Goal: Information Seeking & Learning: Learn about a topic

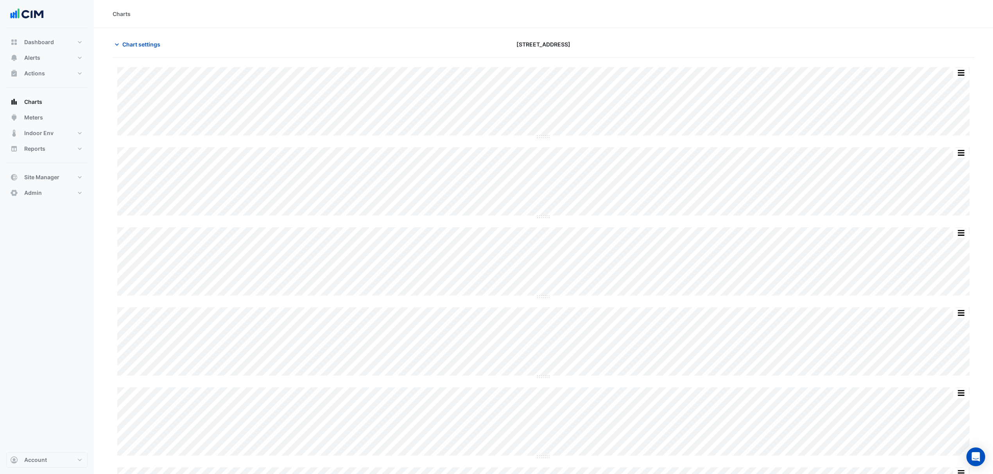
click at [134, 41] on span "Chart settings" at bounding box center [141, 44] width 38 height 8
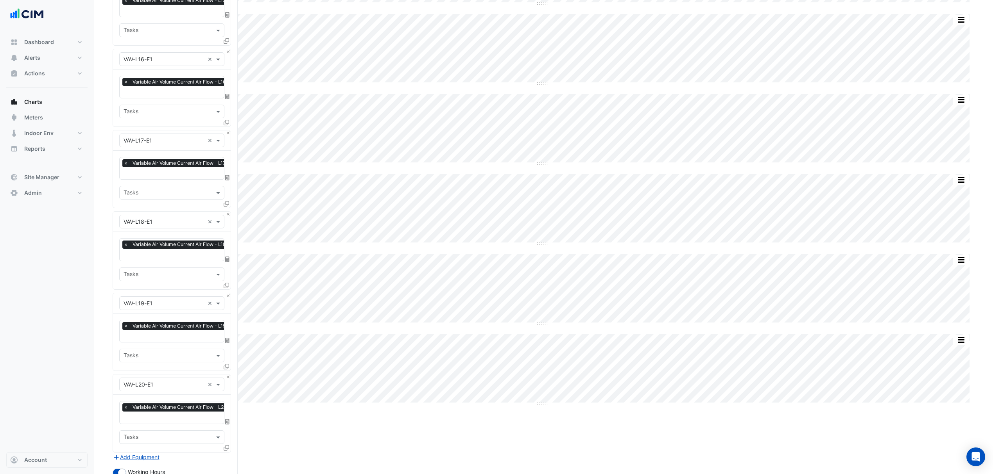
scroll to position [671, 0]
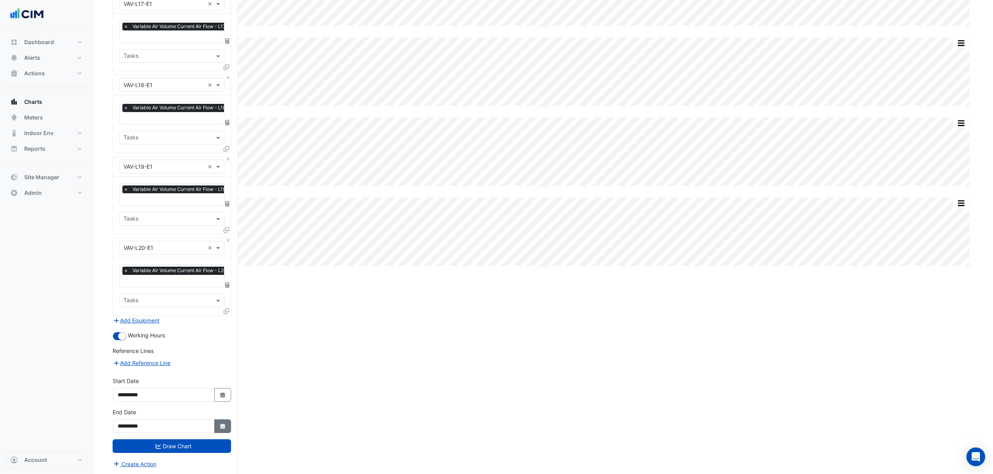
drag, startPoint x: 216, startPoint y: 418, endPoint x: 216, endPoint y: 425, distance: 7.0
click at [216, 420] on button "Select Date" at bounding box center [222, 427] width 17 height 14
select select "**"
click at [171, 357] on div "10" at bounding box center [175, 360] width 13 height 13
type input "**********"
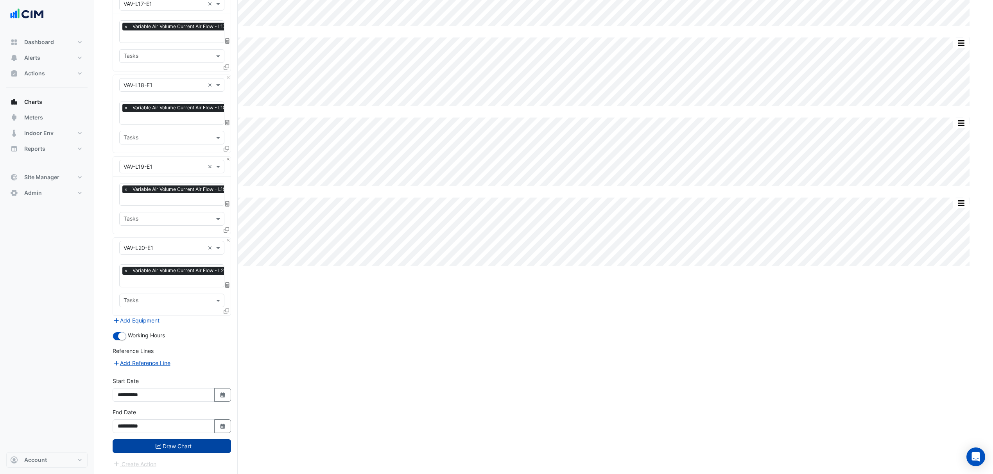
click at [187, 441] on button "Draw Chart" at bounding box center [172, 447] width 118 height 14
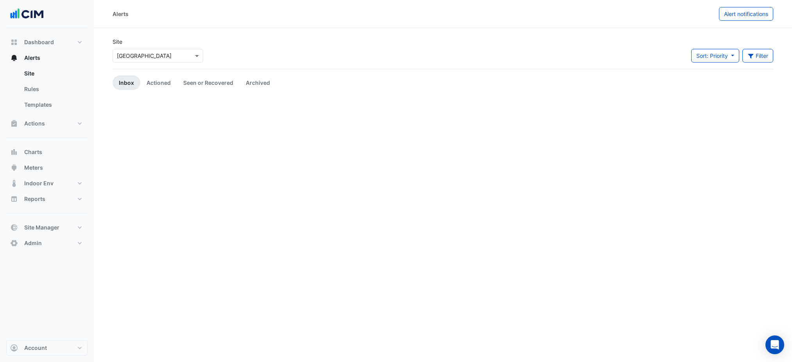
scroll to position [1169, 0]
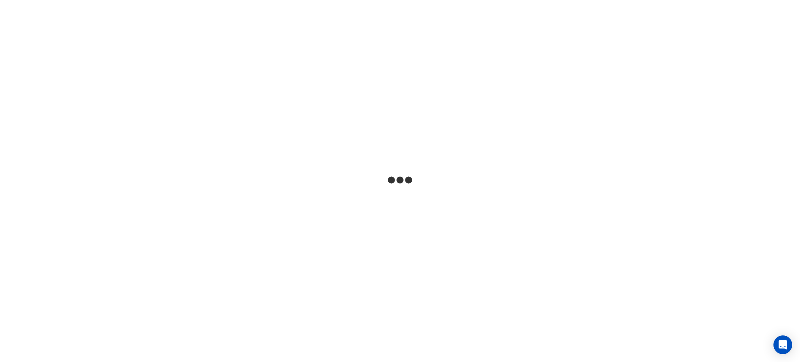
select select "***"
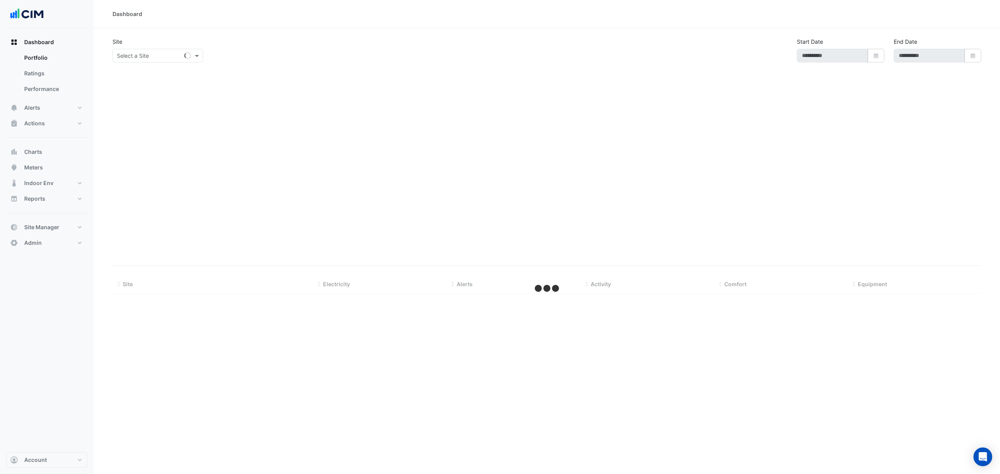
type input "**********"
select select "***"
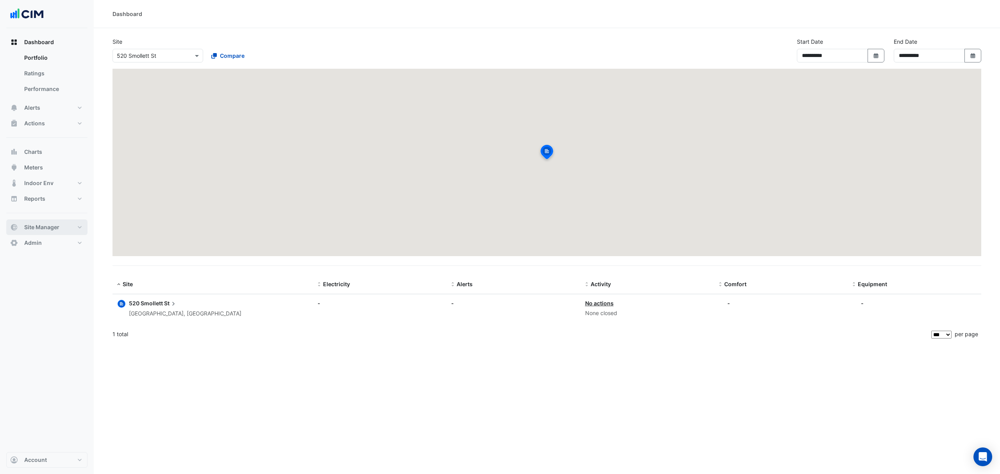
click at [45, 233] on button "Site Manager" at bounding box center [46, 228] width 81 height 16
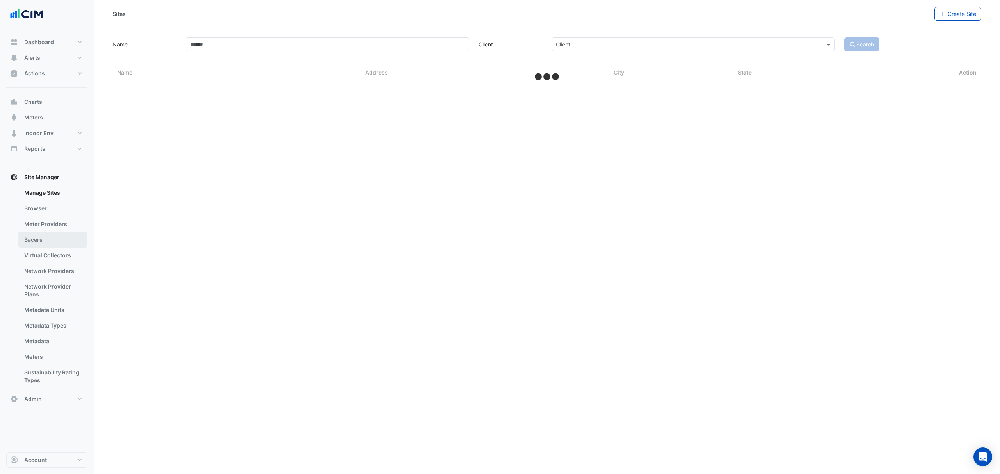
click at [49, 244] on link "Bacers" at bounding box center [53, 240] width 70 height 16
drag, startPoint x: 327, startPoint y: 43, endPoint x: 339, endPoint y: 53, distance: 15.5
click at [329, 45] on section "Select a Site" at bounding box center [547, 42] width 907 height 29
click at [339, 53] on input "text" at bounding box center [539, 51] width 410 height 8
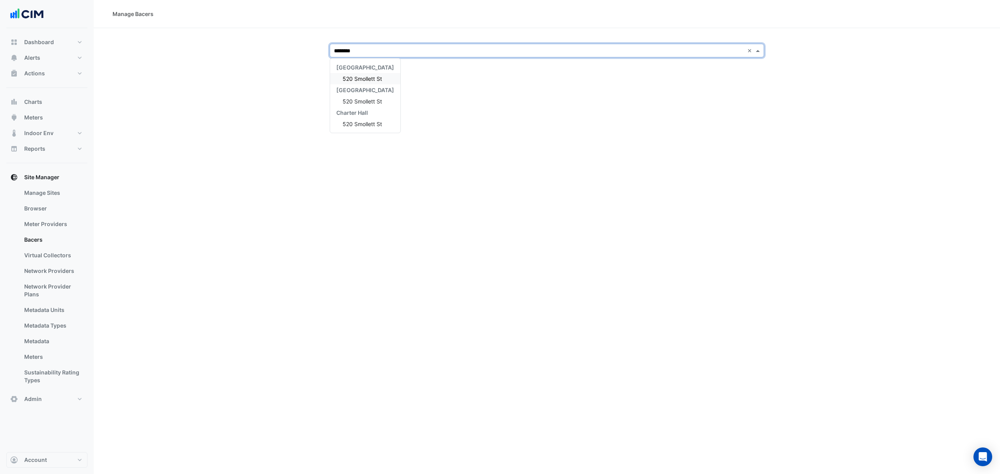
type input "*********"
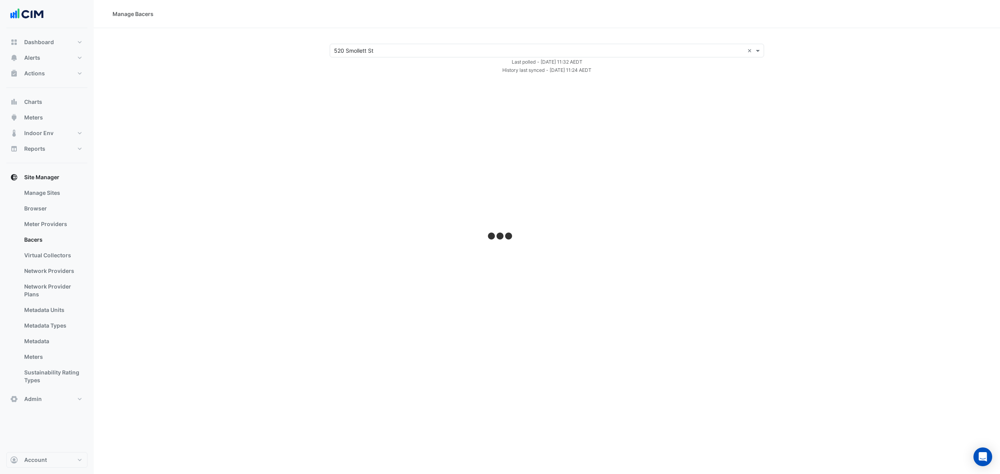
select select "***"
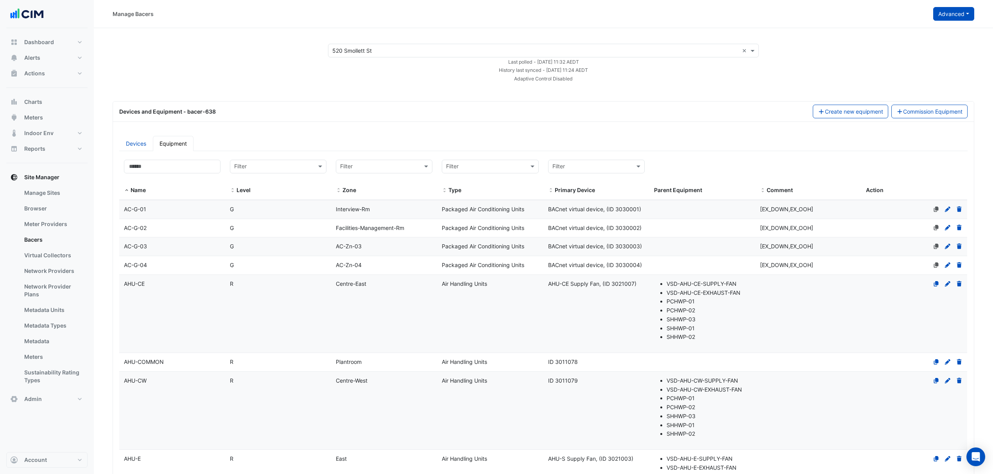
click at [957, 15] on button "Advanced" at bounding box center [953, 14] width 41 height 14
click at [928, 39] on span "View scan history" at bounding box center [909, 42] width 45 height 7
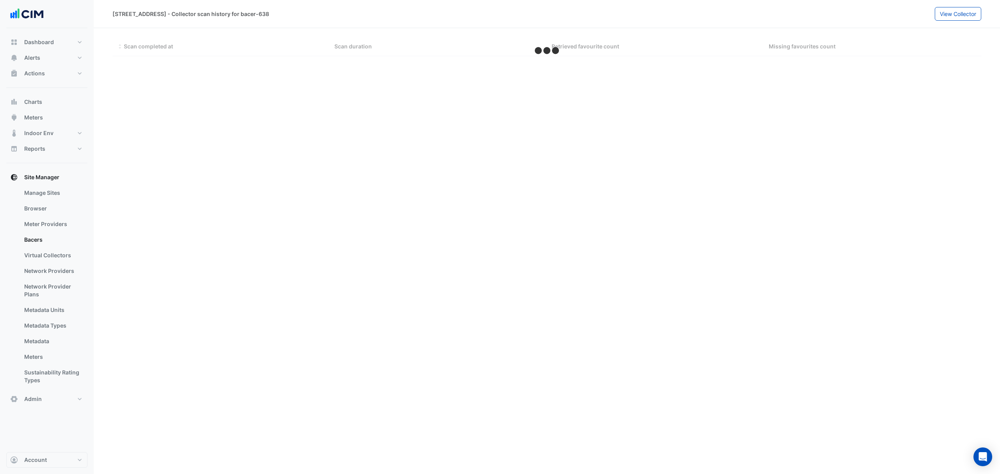
select select "***"
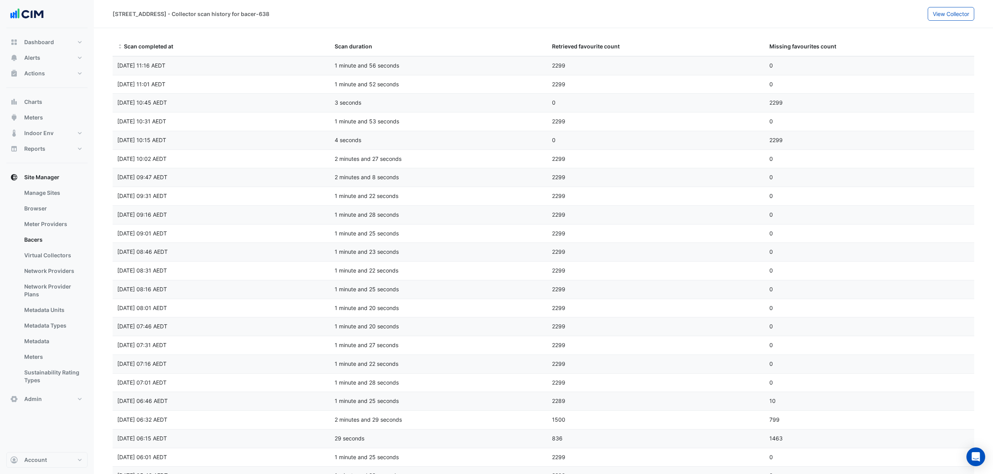
drag, startPoint x: 535, startPoint y: 133, endPoint x: 614, endPoint y: 139, distance: 80.0
click at [614, 139] on div "Scan completed at Fri 10-Oct-2025 10:15 AEDT Scan duration 4 seconds Retrieved …" at bounding box center [547, 140] width 869 height 18
click at [614, 139] on div "0" at bounding box center [655, 140] width 217 height 9
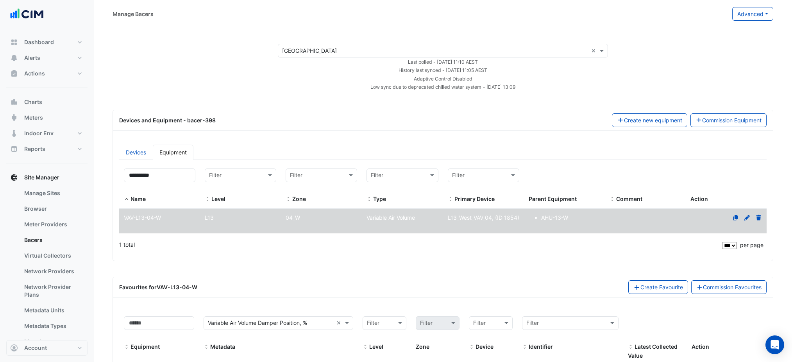
select select "***"
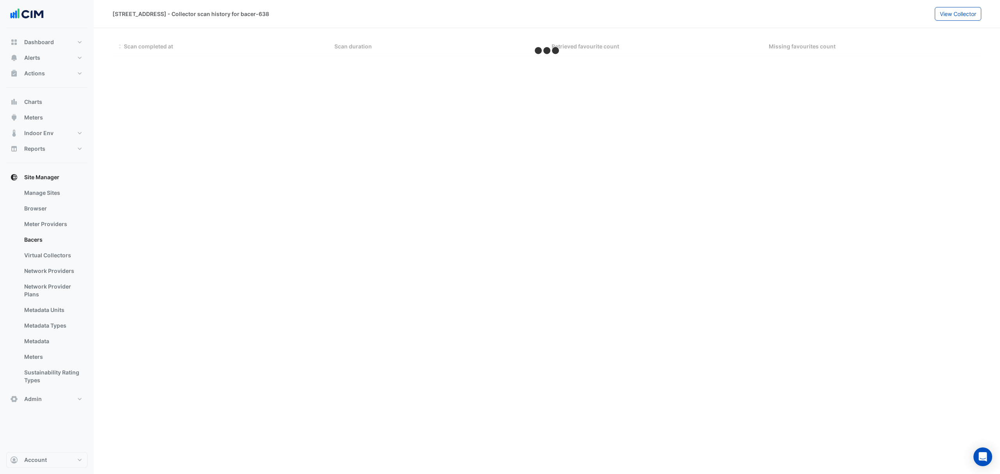
select select "***"
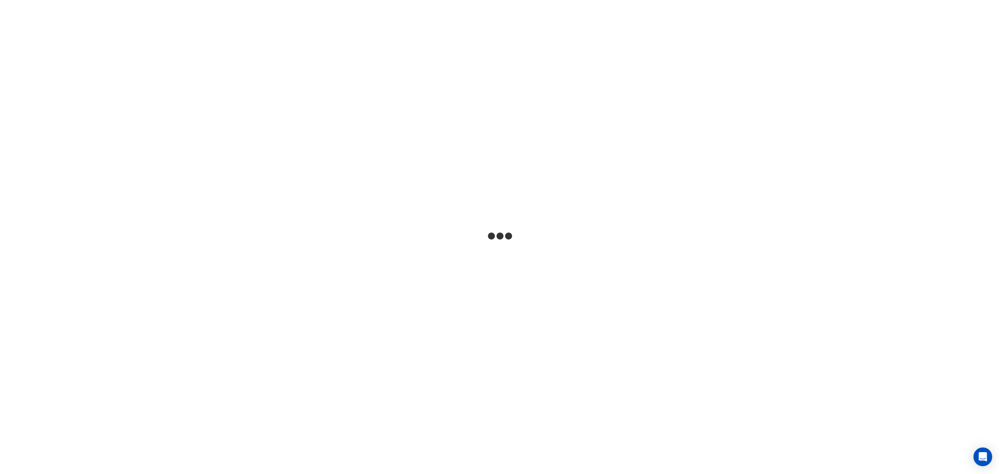
select select "***"
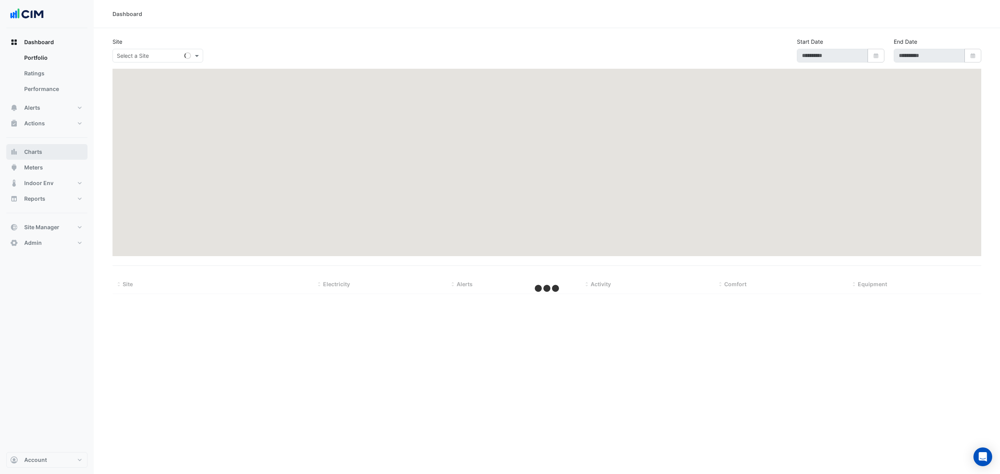
click at [61, 148] on button "Charts" at bounding box center [46, 152] width 81 height 16
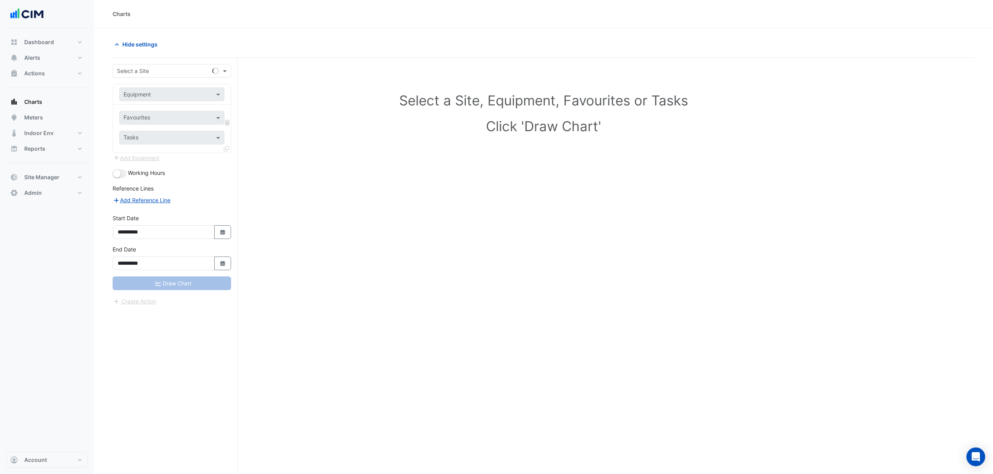
click at [152, 74] on input "text" at bounding box center [164, 71] width 94 height 8
type input "******"
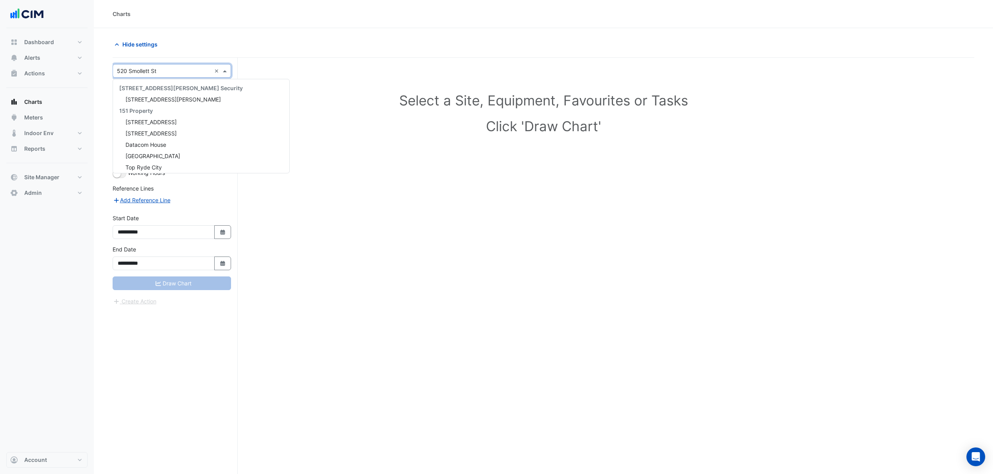
scroll to position [1986, 0]
type input "*"
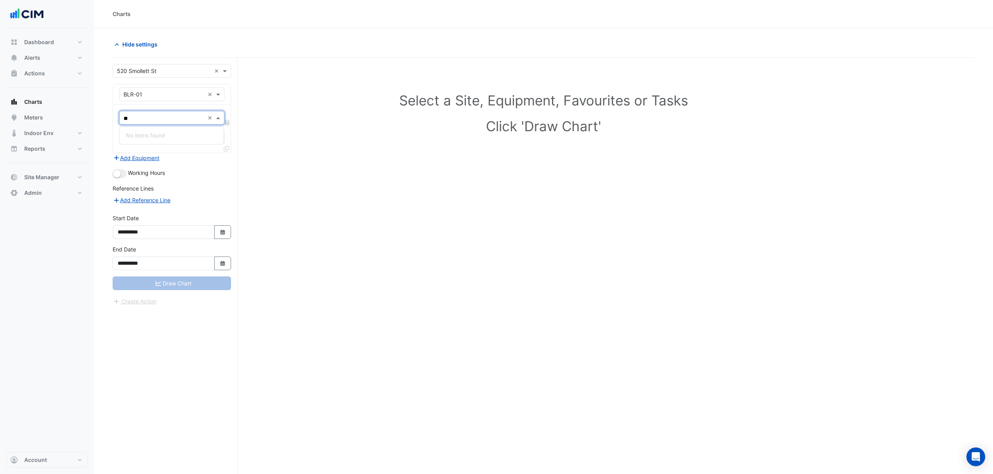
type input "*"
type input "****"
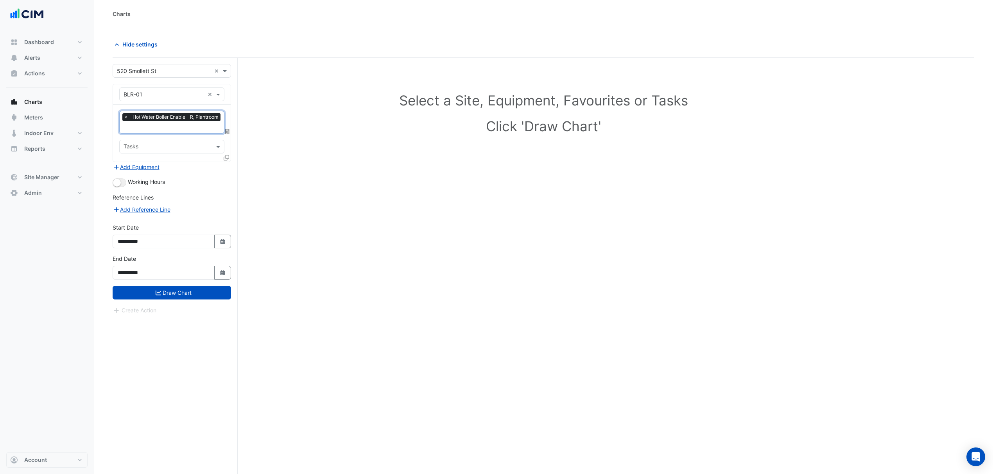
click at [225, 161] on div at bounding box center [227, 159] width 7 height 11
click at [227, 156] on icon at bounding box center [226, 157] width 5 height 5
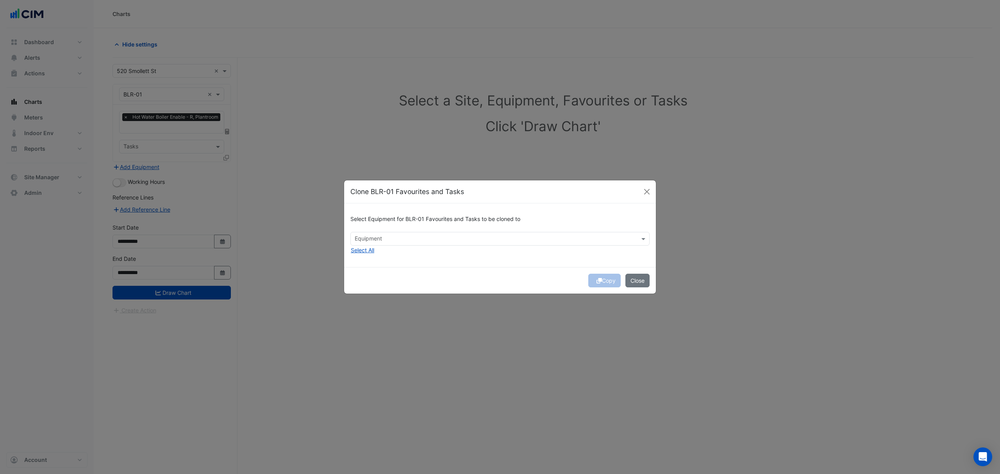
click at [511, 224] on div "Select Equipment for BLR-01 Favourites and Tasks to be cloned to" at bounding box center [500, 221] width 299 height 22
click at [470, 236] on input "text" at bounding box center [496, 240] width 282 height 8
click at [359, 256] on span "BLR-02" at bounding box center [366, 255] width 19 height 7
click at [449, 263] on div "Select Equipment for BLR-01 Favourites and Tasks to be cloned to × BLR-02 × BLR…" at bounding box center [500, 236] width 312 height 64
click at [604, 282] on div "Copy Close" at bounding box center [500, 280] width 312 height 27
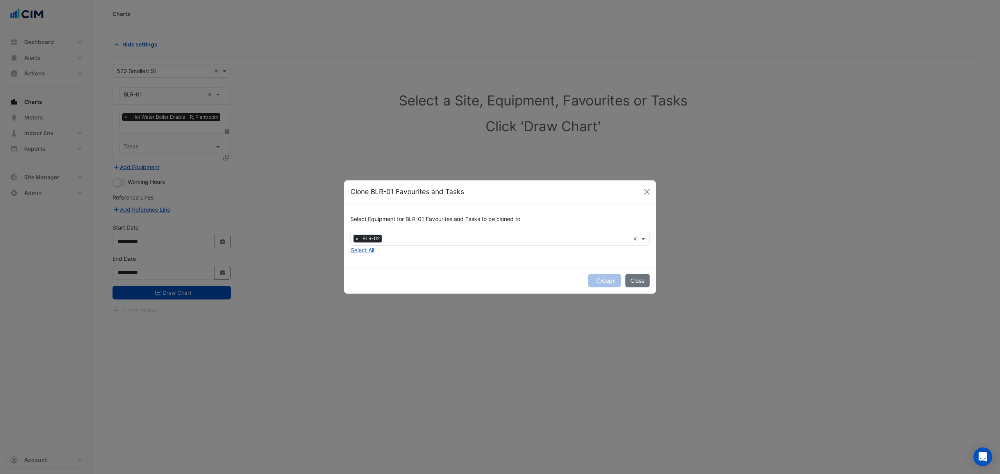
click at [604, 282] on div "Copy Close" at bounding box center [500, 280] width 312 height 27
click at [603, 281] on div "Copy Close" at bounding box center [500, 280] width 312 height 27
click at [603, 281] on button "Copy" at bounding box center [604, 281] width 32 height 14
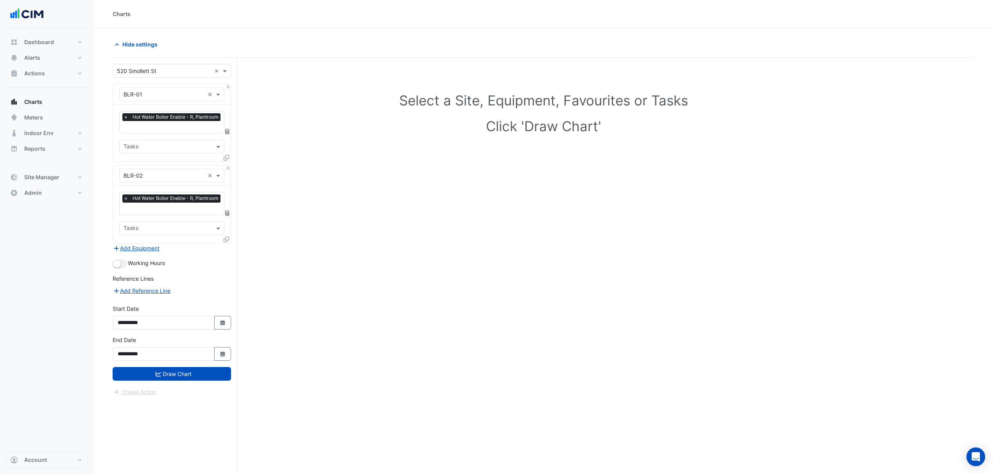
click at [115, 259] on div "Working Hours" at bounding box center [172, 263] width 118 height 9
click at [116, 261] on small "button" at bounding box center [117, 264] width 8 height 8
click at [170, 370] on button "Draw Chart" at bounding box center [172, 374] width 118 height 14
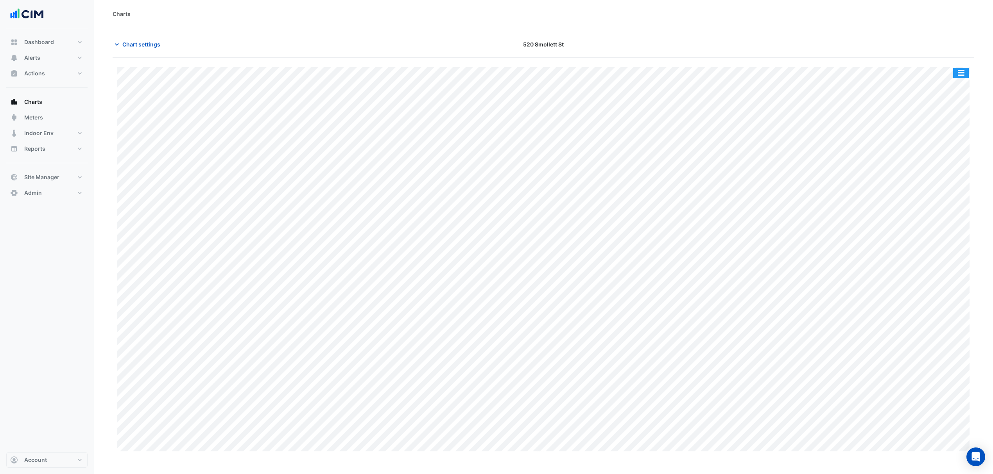
click at [964, 71] on button "button" at bounding box center [961, 73] width 16 height 10
click at [954, 80] on div "Split by Equip Split All Print Save as JPEG Save as PNG Pivot Data Table Export…" at bounding box center [944, 161] width 47 height 166
click at [954, 81] on div "Split by Equip" at bounding box center [944, 87] width 47 height 14
click at [138, 46] on span "Chart settings" at bounding box center [141, 44] width 38 height 8
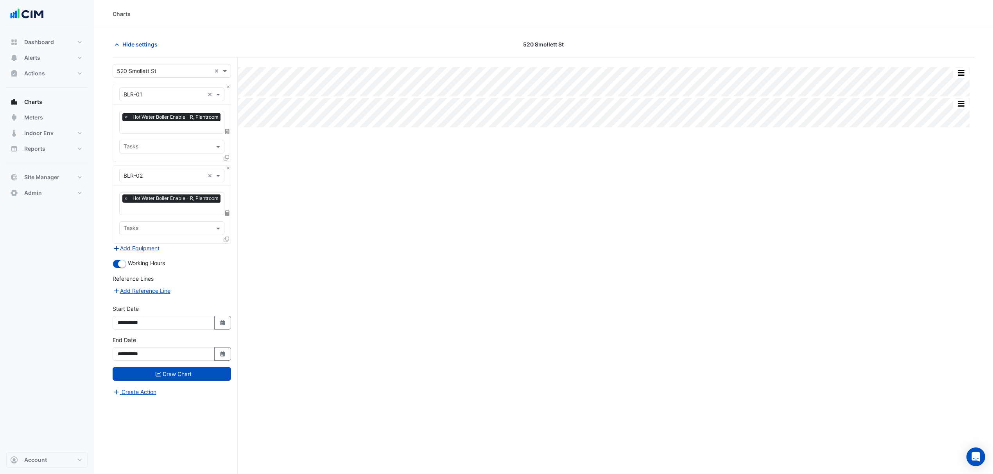
click at [144, 249] on button "Add Equipment" at bounding box center [136, 248] width 47 height 9
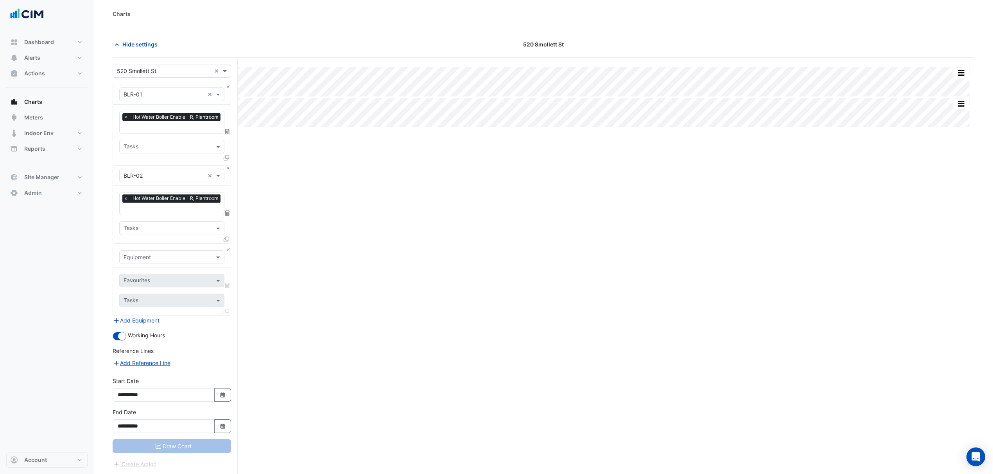
click at [150, 250] on div "Equipment" at bounding box center [172, 257] width 118 height 20
click at [156, 258] on input "text" at bounding box center [163, 258] width 81 height 8
type input "***"
click at [157, 276] on div "AHU-CE" at bounding box center [172, 273] width 104 height 11
click at [155, 278] on input "text" at bounding box center [162, 281] width 79 height 8
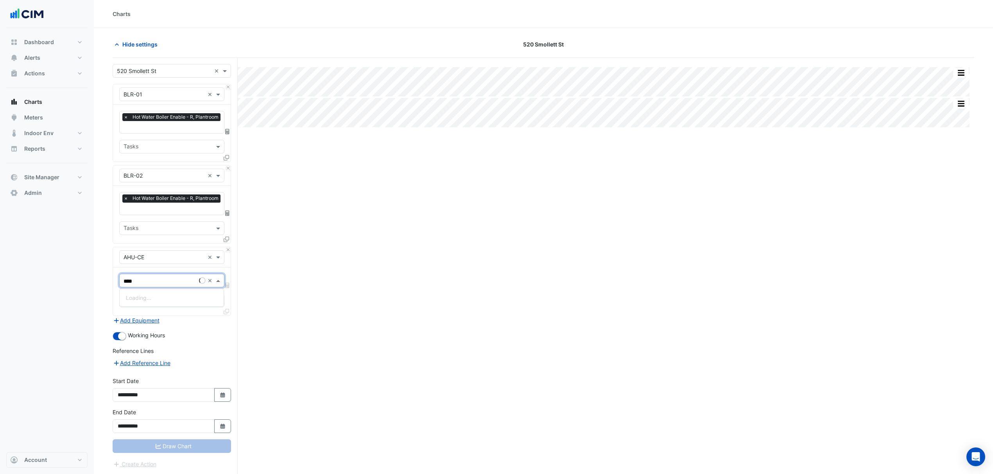
type input "*****"
click at [154, 304] on div "Unit Hot Water Valve Position - R, Centre-East" at bounding box center [188, 309] width 137 height 11
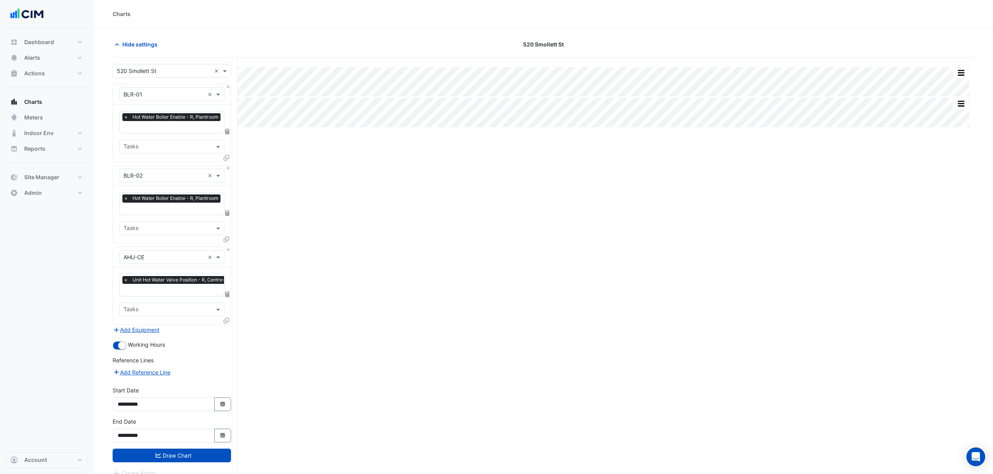
click at [226, 319] on icon at bounding box center [226, 320] width 5 height 5
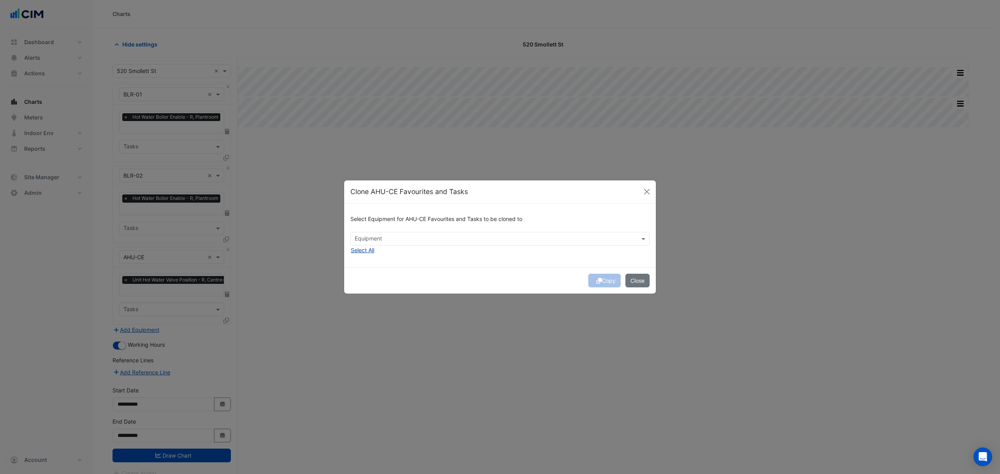
click at [369, 248] on button "Select All" at bounding box center [363, 250] width 24 height 9
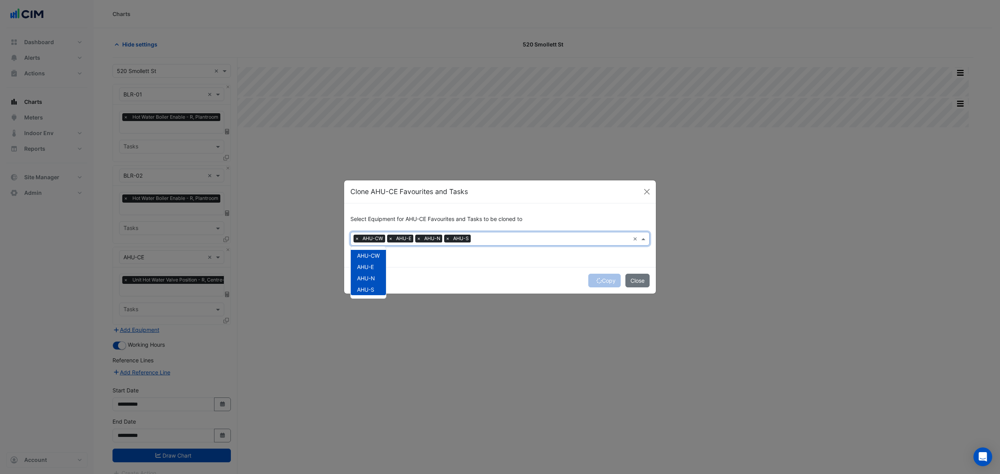
click at [485, 241] on input "text" at bounding box center [552, 240] width 156 height 8
click at [486, 265] on div "Select Equipment for AHU-CE Favourites and Tasks to be cloned to × AHU-CW × AHU…" at bounding box center [500, 236] width 312 height 64
click at [606, 280] on div "Copy Close" at bounding box center [500, 280] width 312 height 27
click at [606, 282] on div "Copy Close" at bounding box center [500, 280] width 312 height 27
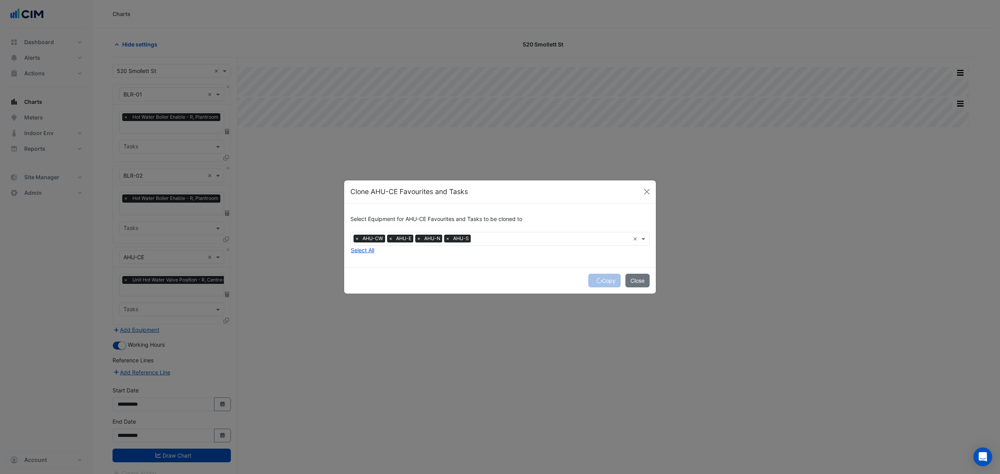
click at [604, 282] on button "Copy" at bounding box center [604, 281] width 32 height 14
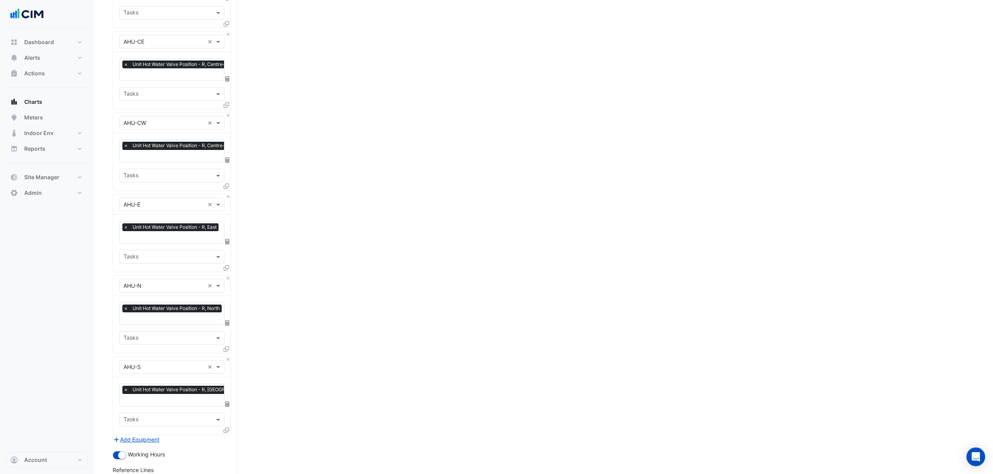
scroll to position [335, 0]
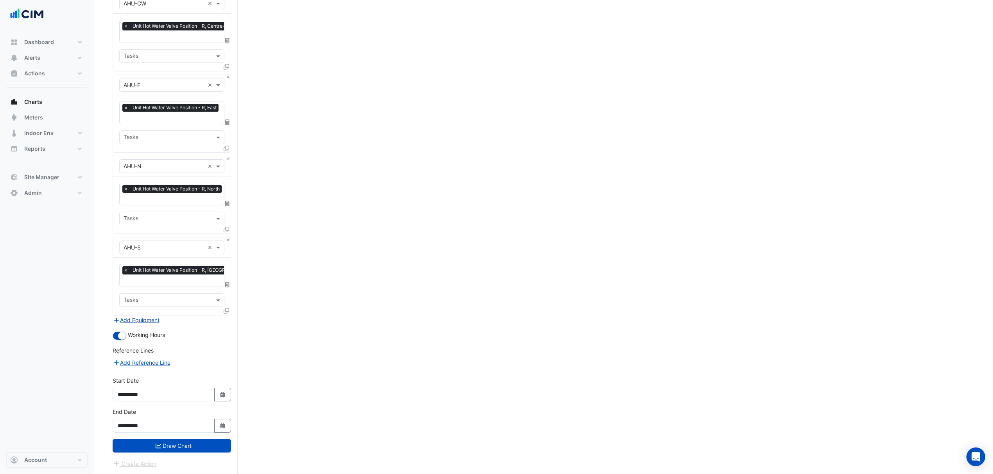
click at [132, 319] on button "Add Equipment" at bounding box center [136, 320] width 47 height 9
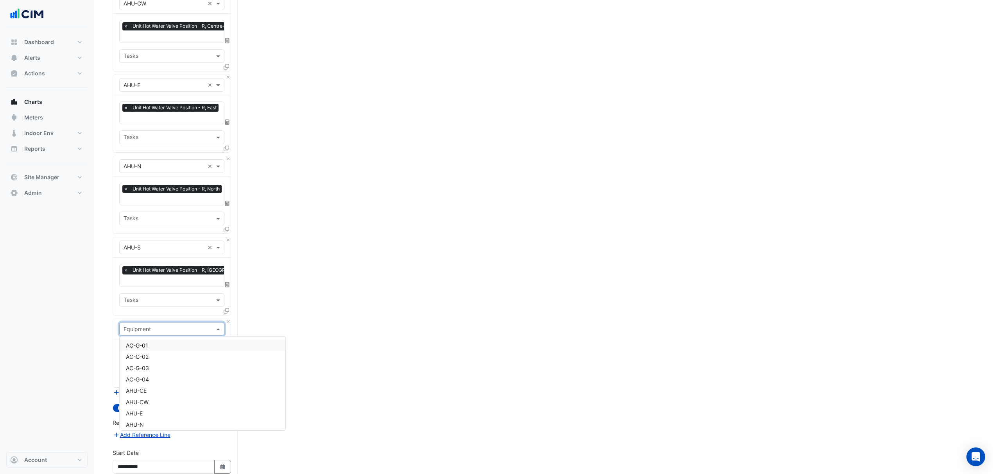
click at [141, 326] on input "text" at bounding box center [163, 329] width 81 height 8
type input "****"
click at [159, 346] on div "HHWC-G-01" at bounding box center [172, 345] width 104 height 11
click at [162, 349] on input "text" at bounding box center [162, 353] width 79 height 8
type input "*"
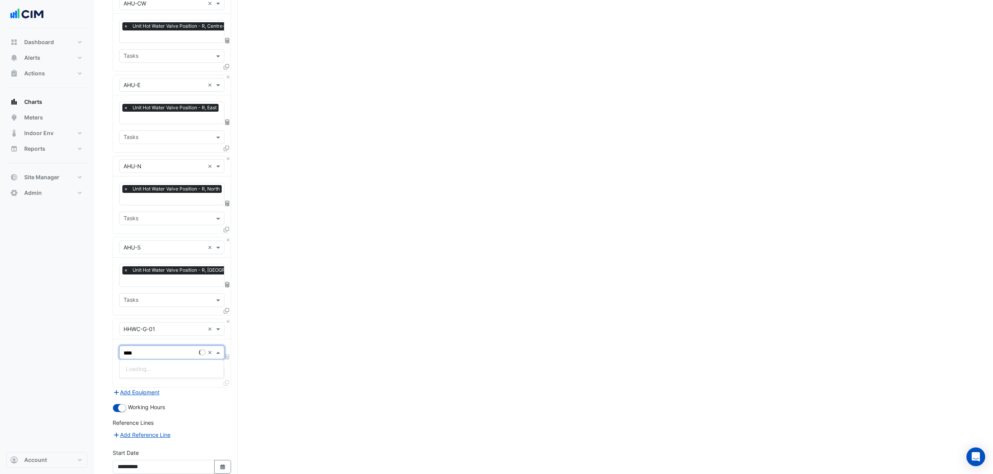
type input "*****"
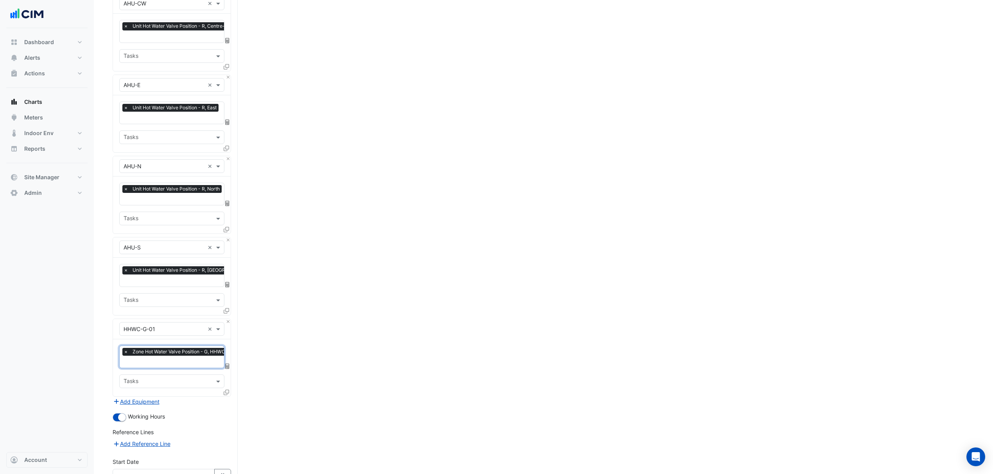
click at [228, 391] on icon at bounding box center [226, 392] width 5 height 5
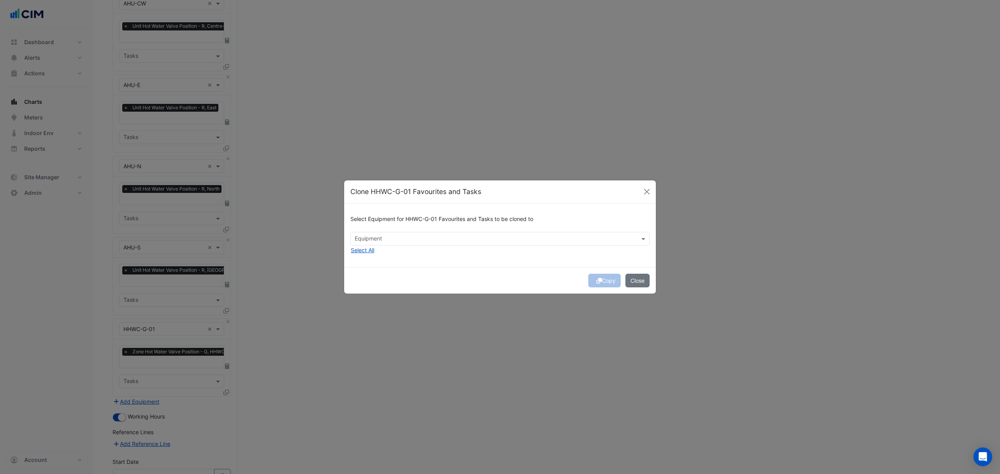
click at [426, 243] on div "Equipment" at bounding box center [500, 239] width 299 height 14
drag, startPoint x: 372, startPoint y: 253, endPoint x: 372, endPoint y: 259, distance: 6.3
click at [372, 254] on span "HHWC-G-02" at bounding box center [373, 255] width 32 height 7
click at [372, 261] on div "HHWC-G-03" at bounding box center [373, 266] width 45 height 11
click at [442, 267] on div "Select Equipment for HHWC-G-01 Favourites and Tasks to be cloned to × HHWC-G-02…" at bounding box center [500, 236] width 312 height 64
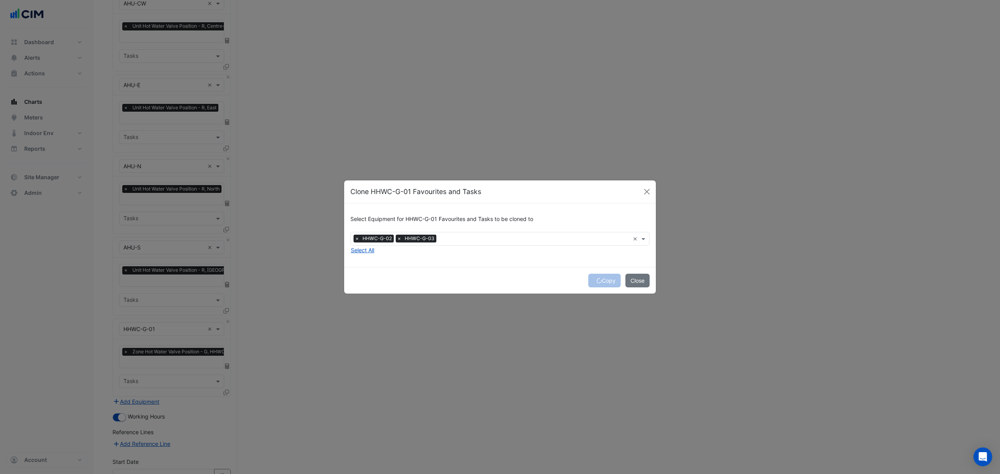
click at [606, 277] on div "Copy Close" at bounding box center [500, 280] width 312 height 27
click at [604, 279] on button "Copy" at bounding box center [604, 281] width 32 height 14
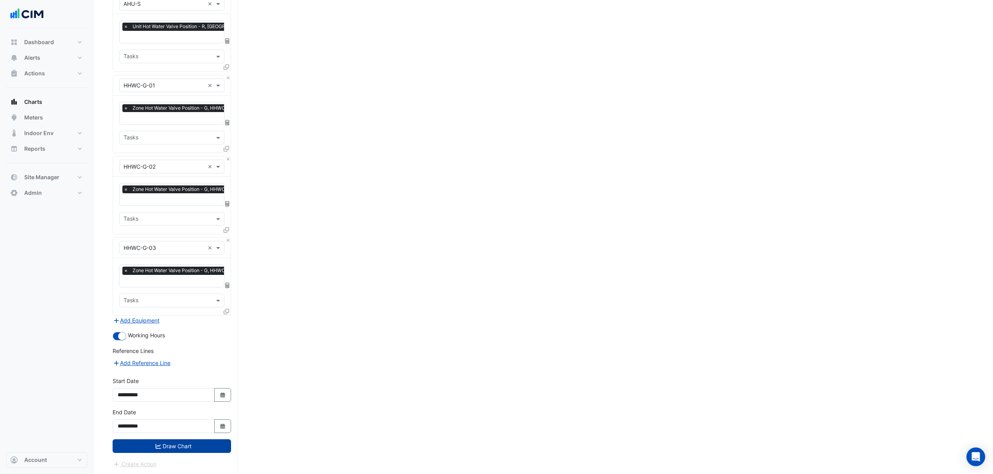
click at [204, 447] on button "Draw Chart" at bounding box center [172, 447] width 118 height 14
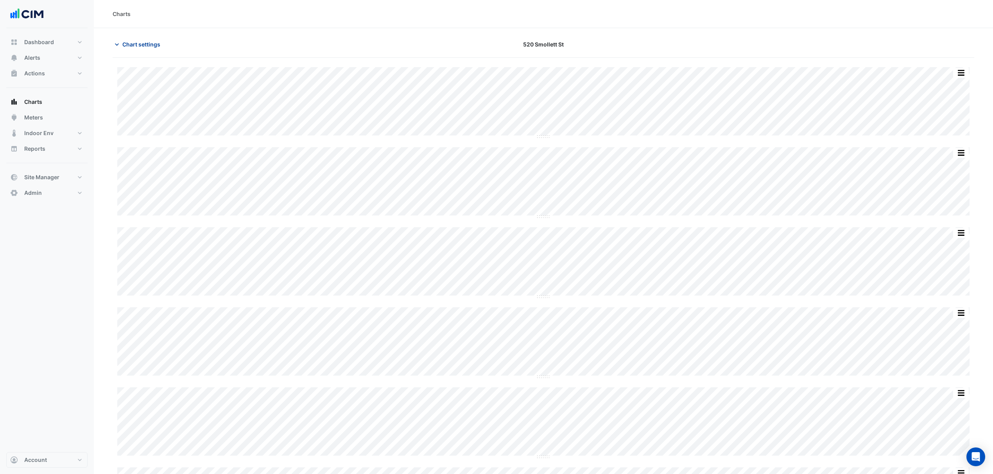
click at [134, 48] on span "Chart settings" at bounding box center [141, 44] width 38 height 8
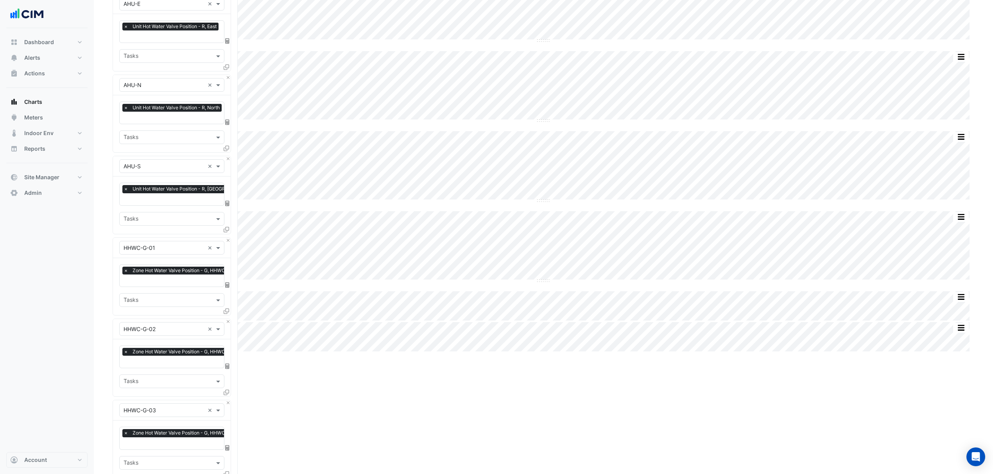
scroll to position [469, 0]
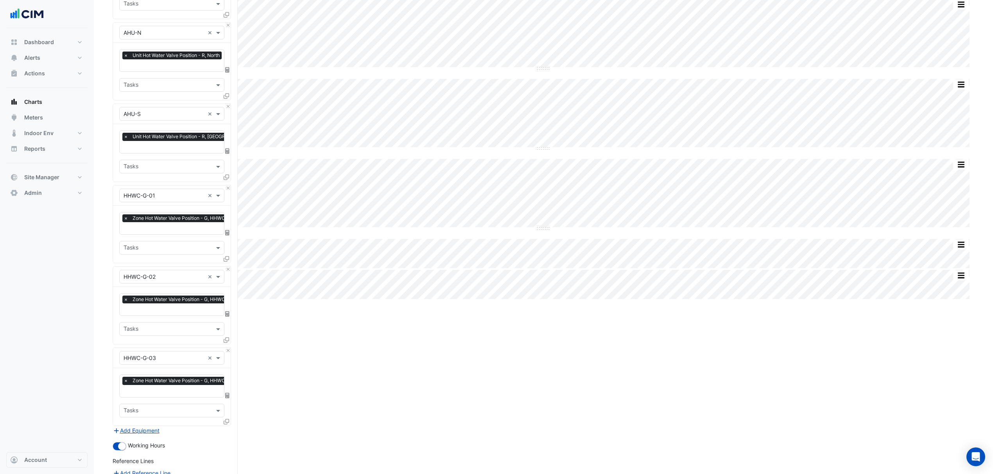
click at [157, 224] on div "× Zone Hot Water Valve Position - G, HHWC-Zn-01" at bounding box center [183, 220] width 123 height 10
type input "*"
click at [166, 245] on span "Zone Temperature Setpoint - G, HHWC-Zn-01" at bounding box center [184, 244] width 117 height 7
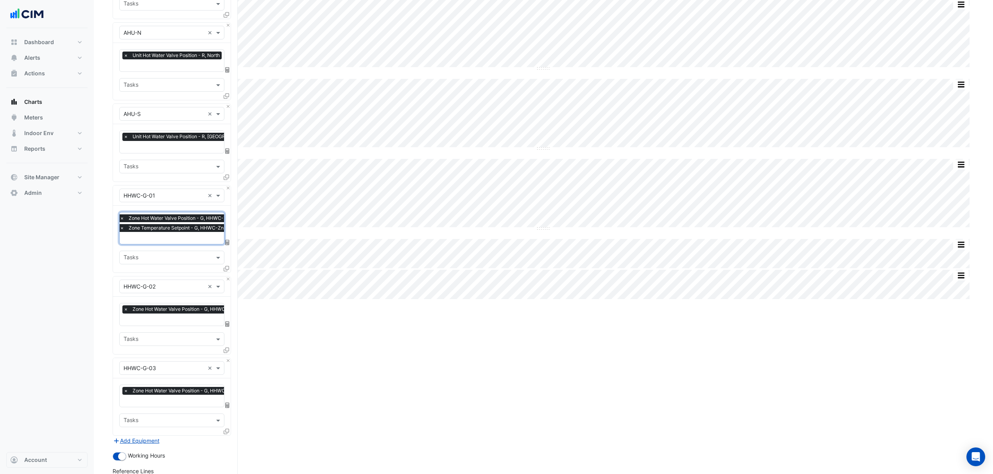
type input "*"
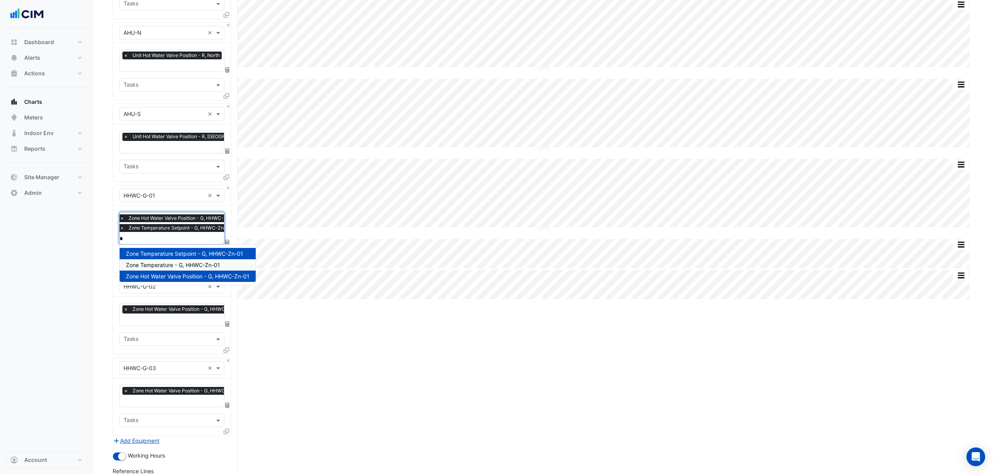
click at [177, 267] on span "Zone Temperature - G, HHWC-Zn-01" at bounding box center [173, 265] width 94 height 7
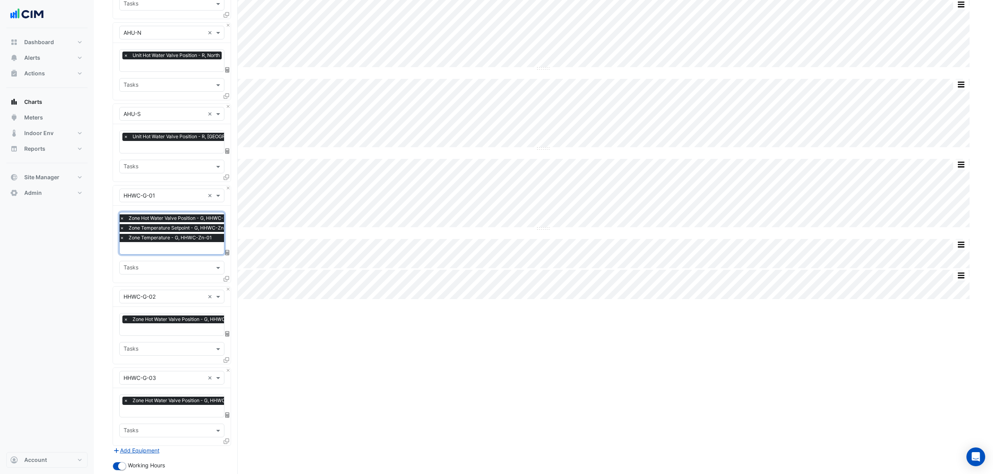
click at [169, 314] on div "× Zone Hot Water Valve Position - G, HHWC-Zn-02" at bounding box center [183, 325] width 126 height 22
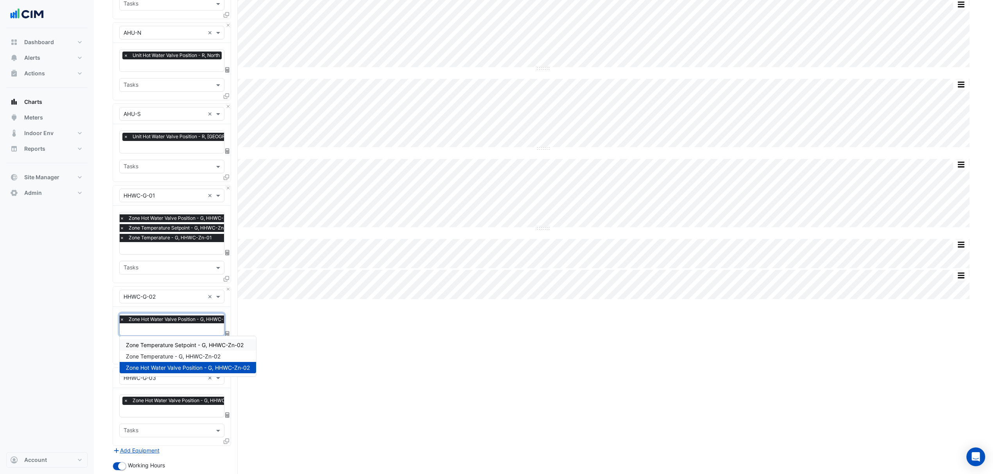
click at [163, 345] on span "Zone Temperature Setpoint - G, HHWC-Zn-02" at bounding box center [185, 345] width 118 height 7
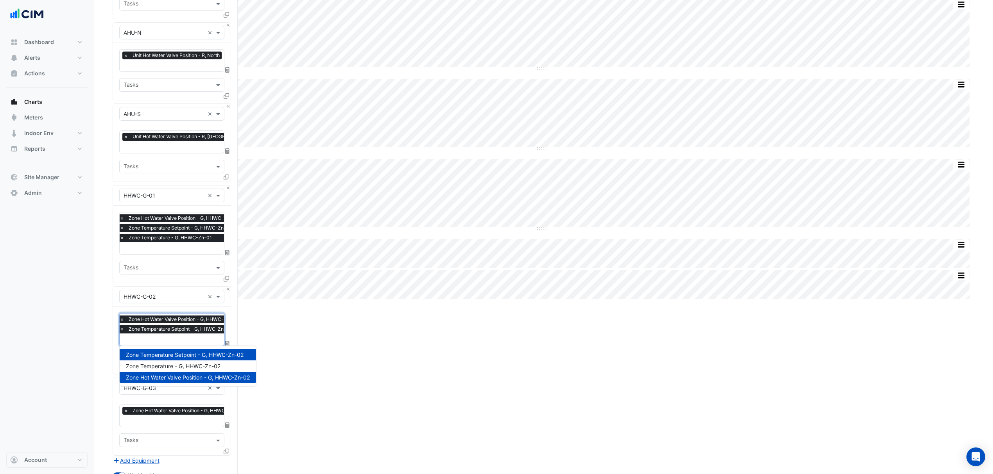
type input "*"
click at [168, 364] on span "Zone Temperature - G, HHWC-Zn-02" at bounding box center [173, 366] width 95 height 7
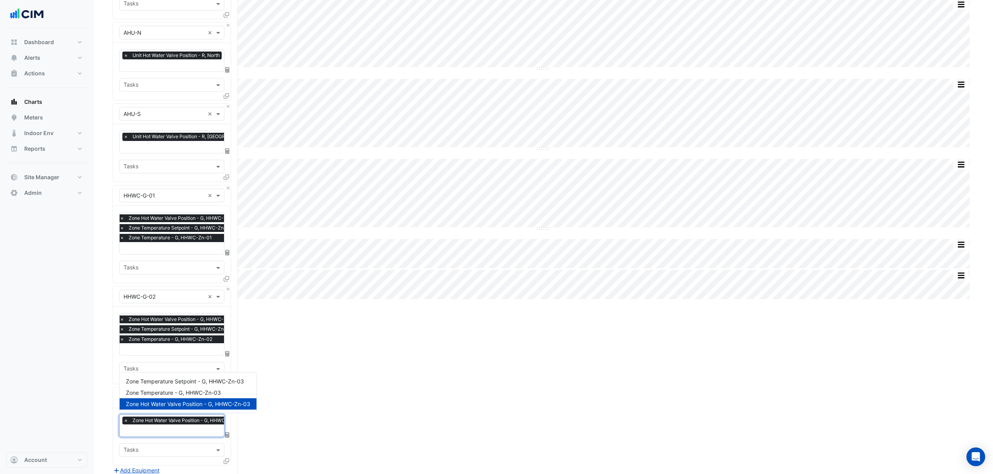
click at [165, 423] on span "Zone Hot Water Valve Position - G, HHWC-Zn-03" at bounding box center [187, 421] width 113 height 8
type input "*"
click at [177, 392] on span "Zone Temperature - G, HHWC-Zn-03" at bounding box center [173, 393] width 95 height 7
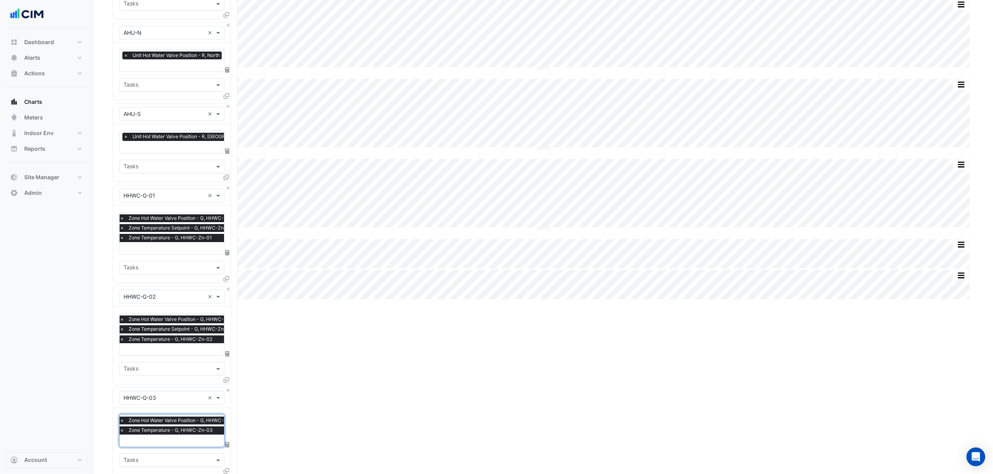
type input "*"
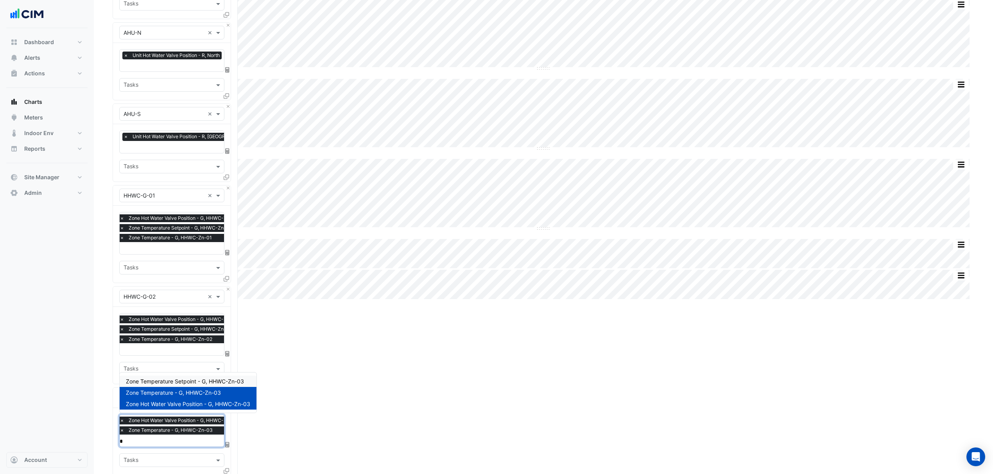
click at [184, 378] on span "Zone Temperature Setpoint - G, HHWC-Zn-03" at bounding box center [185, 381] width 118 height 7
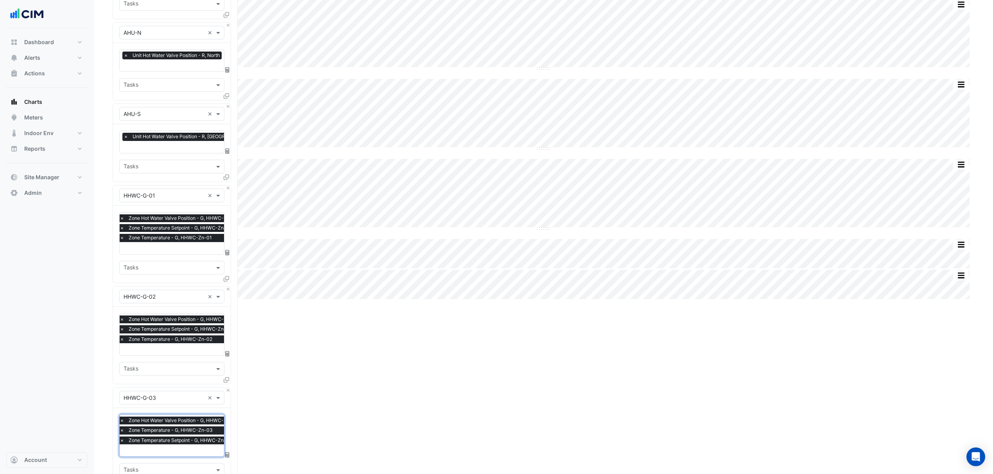
scroll to position [638, 0]
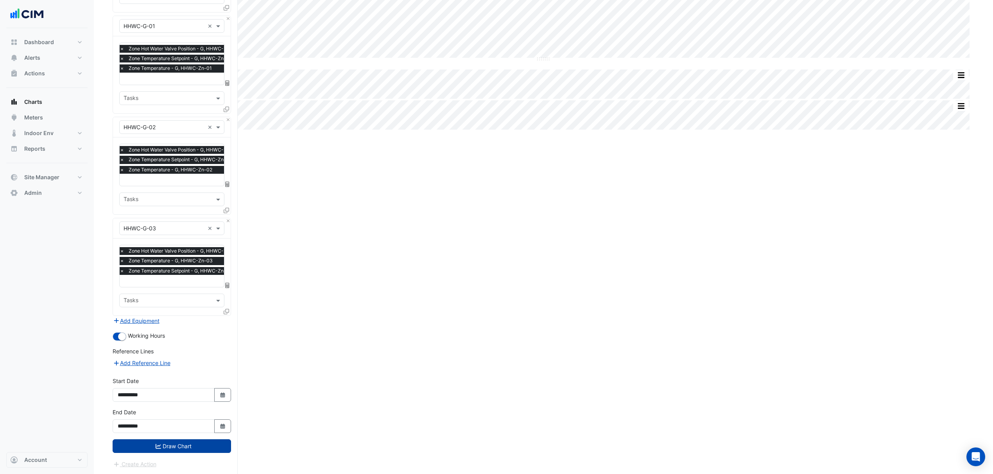
click at [187, 443] on button "Draw Chart" at bounding box center [172, 447] width 118 height 14
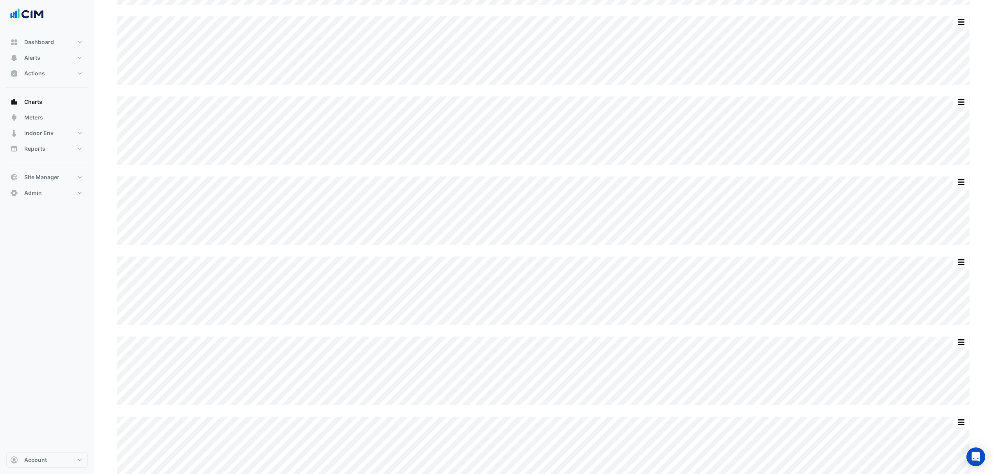
scroll to position [208, 0]
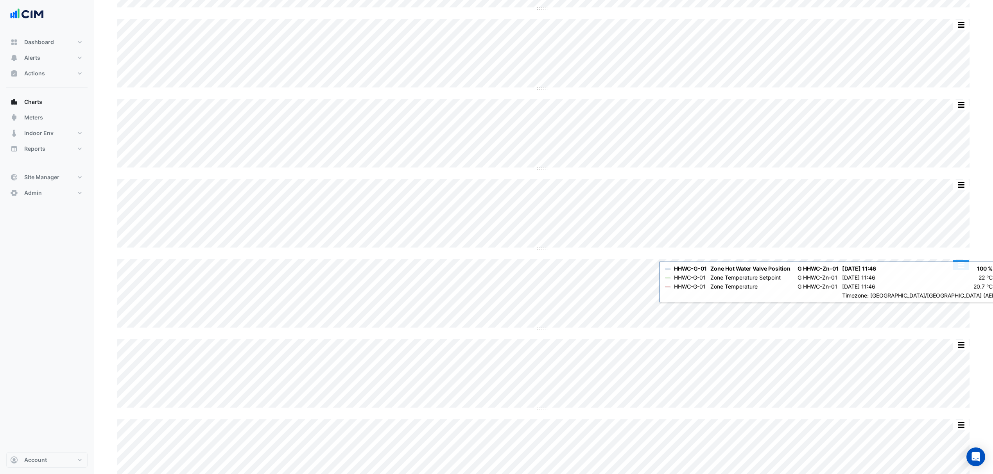
click at [958, 268] on button "button" at bounding box center [961, 265] width 16 height 10
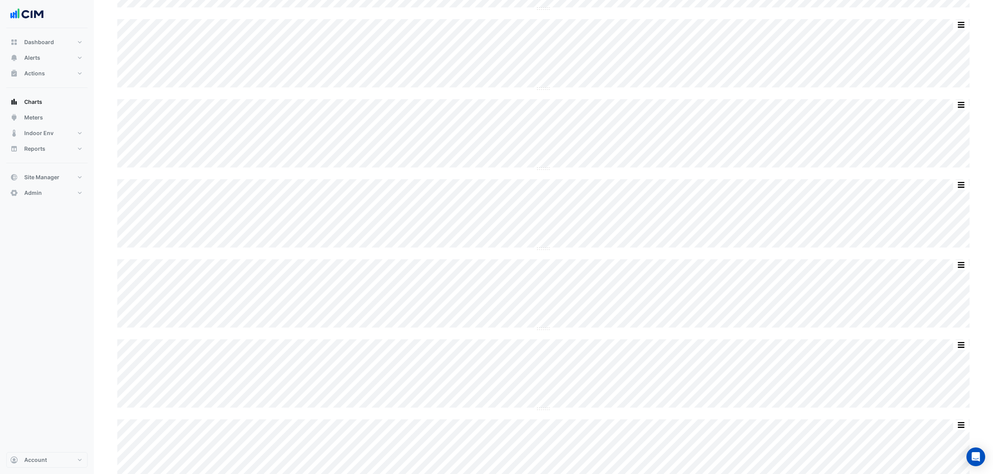
click at [943, 249] on div "Split by Unit Split All Split None Print Save as JPEG Save as PNG Pivot Data Ta…" at bounding box center [543, 214] width 852 height 71
click at [957, 265] on button "button" at bounding box center [961, 265] width 16 height 10
click at [942, 255] on div "Split by Unit Split All Split None Print Save as JPEG Save as PNG Pivot Data Ta…" at bounding box center [543, 209] width 861 height 701
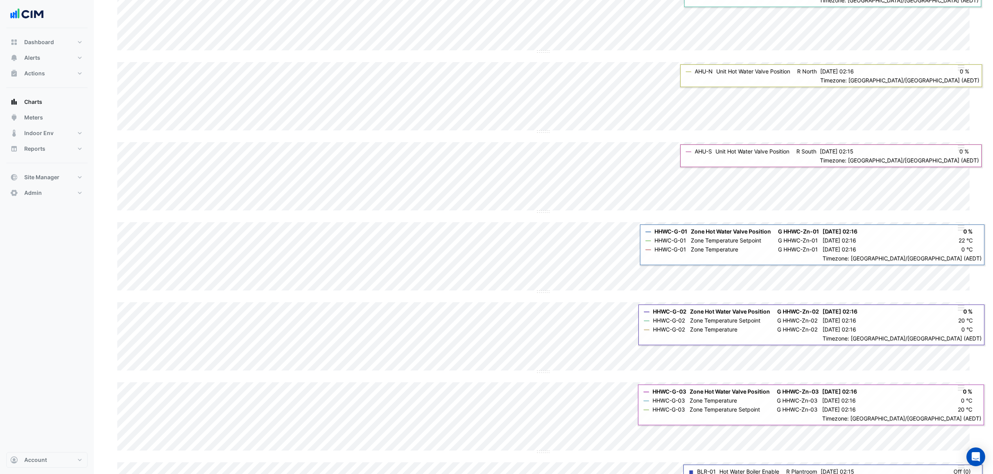
scroll to position [313, 0]
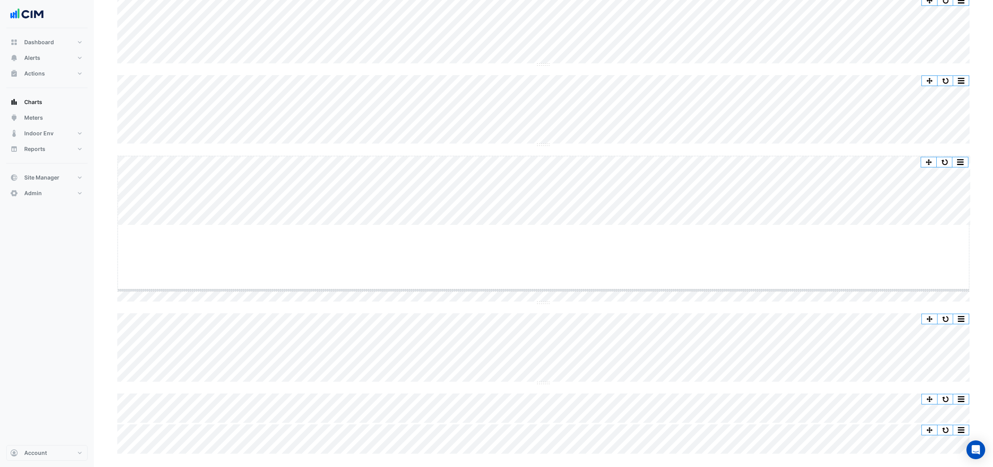
drag, startPoint x: 547, startPoint y: 225, endPoint x: 542, endPoint y: 342, distance: 116.6
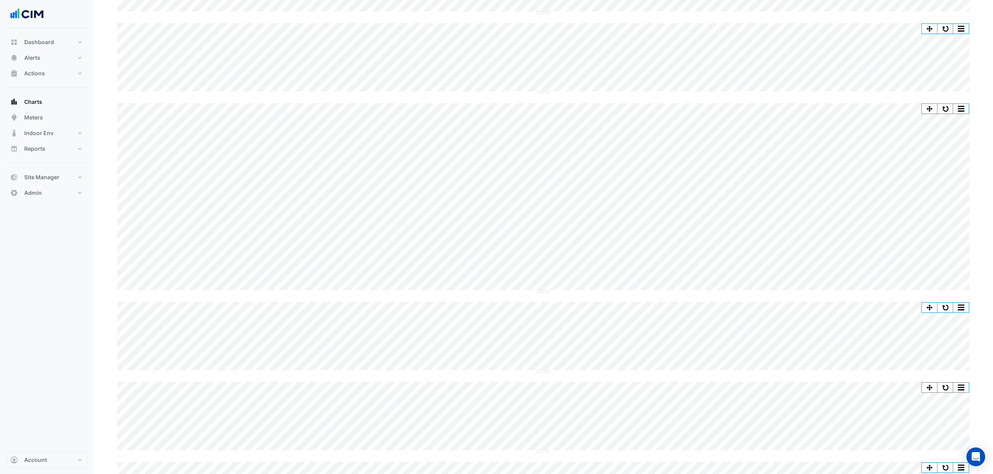
scroll to position [417, 0]
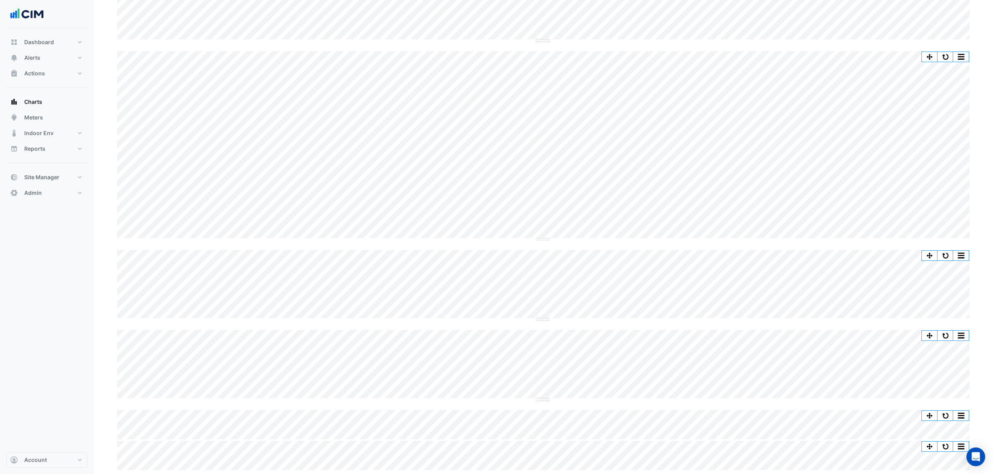
click at [544, 321] on div "Split by Unit Split All Split None Print Save as JPEG Save as PNG Pivot Data Ta…" at bounding box center [543, 61] width 861 height 820
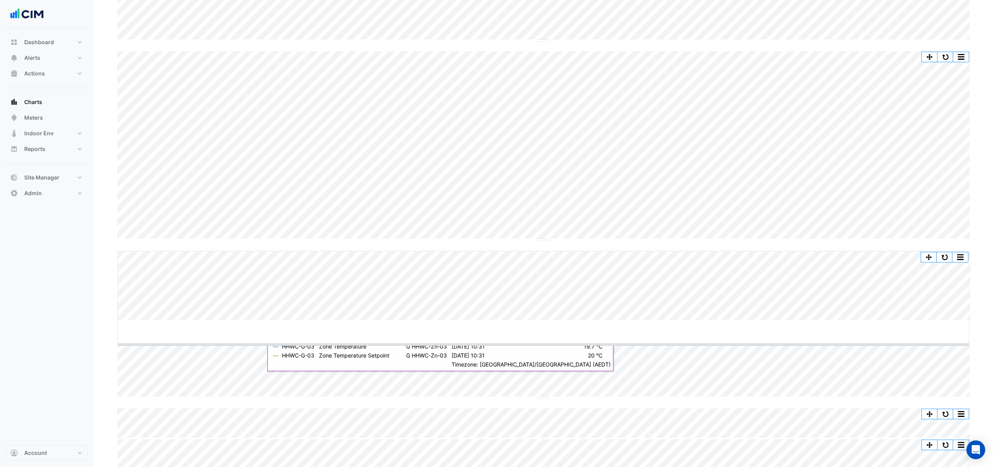
drag, startPoint x: 545, startPoint y: 319, endPoint x: 547, endPoint y: 363, distance: 44.6
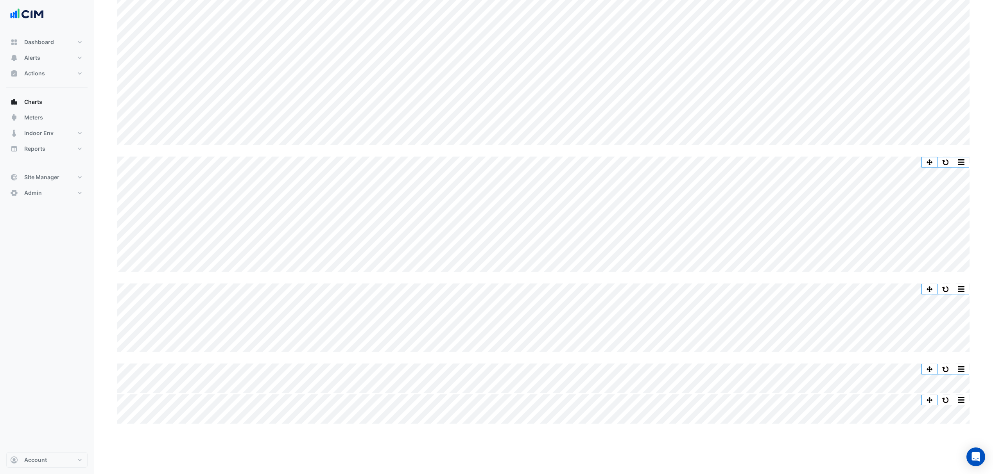
scroll to position [521, 0]
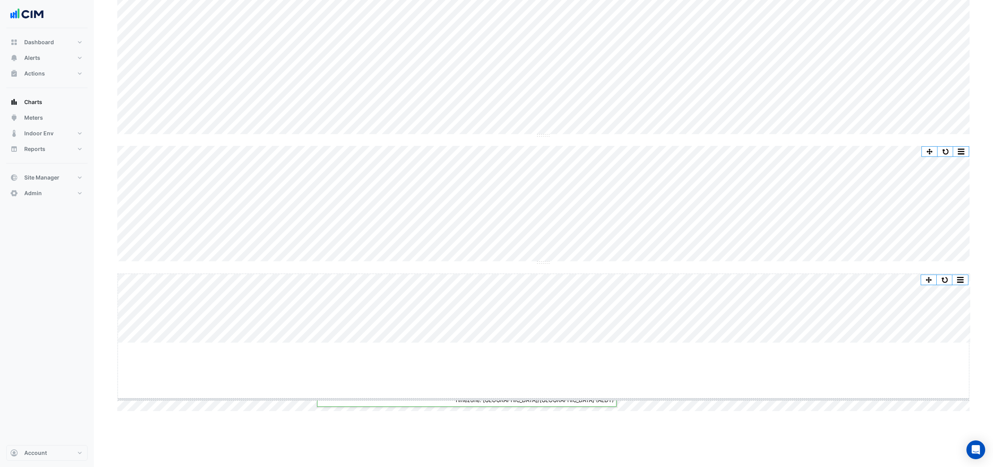
drag, startPoint x: 545, startPoint y: 343, endPoint x: 546, endPoint y: 348, distance: 4.7
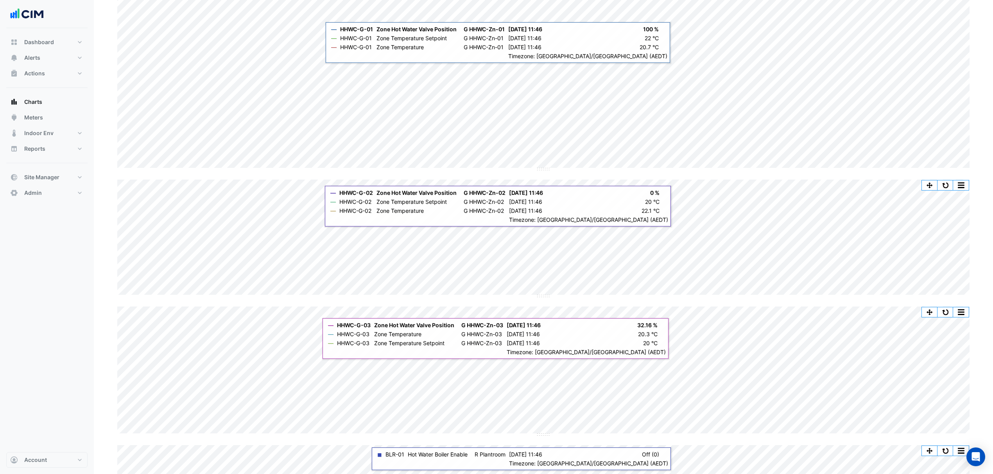
scroll to position [469, 0]
